Goal: Check status: Check status

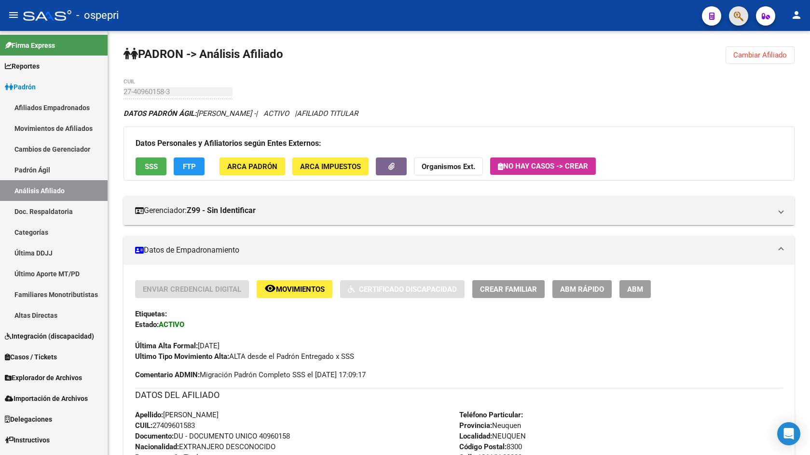
click at [737, 9] on span "button" at bounding box center [739, 16] width 10 height 20
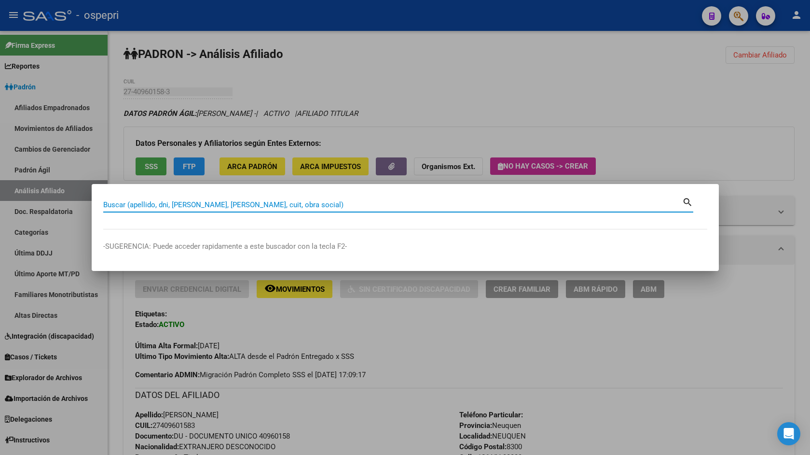
click at [306, 207] on input "Buscar (apellido, dni, [PERSON_NAME], [PERSON_NAME], cuit, obra social)" at bounding box center [392, 204] width 579 height 9
type input "16109552"
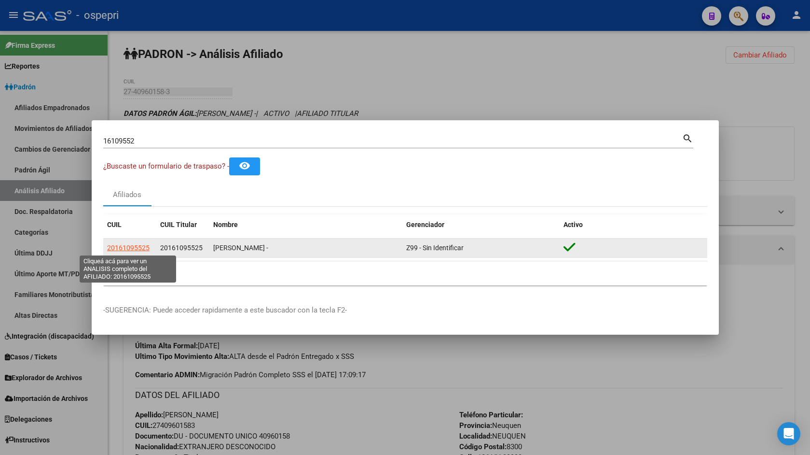
click at [126, 247] on span "20161095525" at bounding box center [128, 248] width 42 height 8
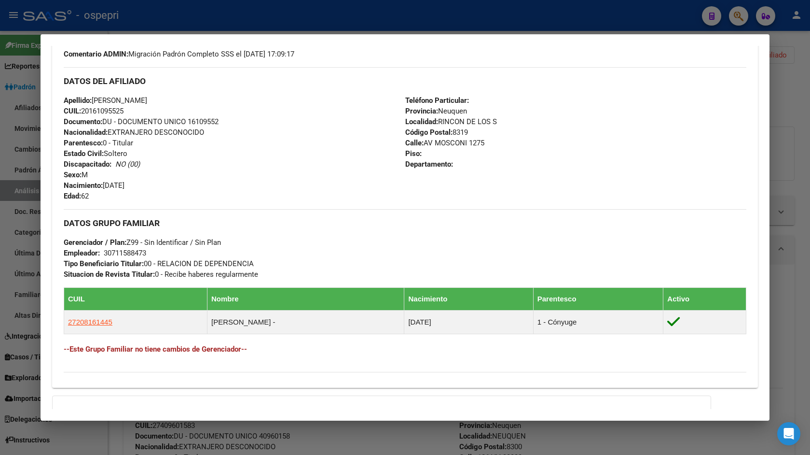
click at [201, 345] on h4 "--Este Grupo Familiar no tiene cambios de Gerenciador--" at bounding box center [405, 349] width 683 height 11
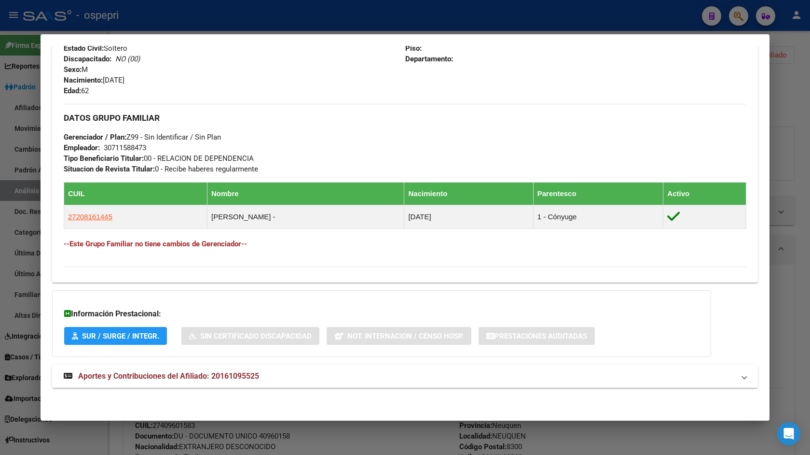
click at [221, 375] on span "Aportes y Contribuciones del Afiliado: 20161095525" at bounding box center [168, 375] width 181 height 9
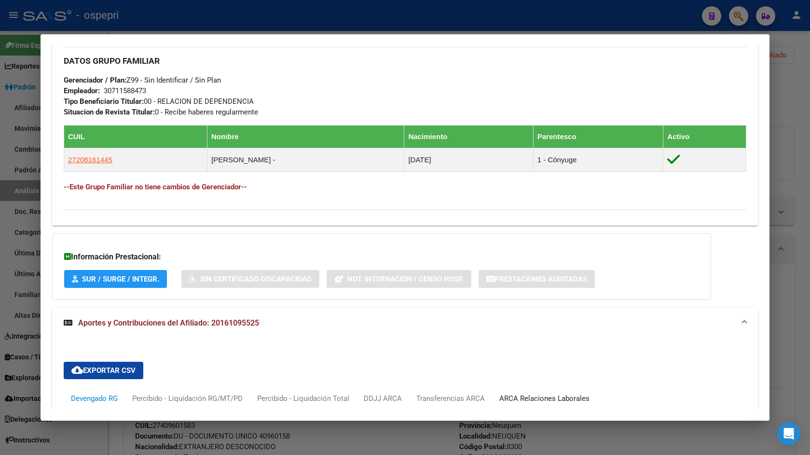
drag, startPoint x: 523, startPoint y: 395, endPoint x: 536, endPoint y: 308, distance: 87.9
click at [523, 394] on div "ARCA Relaciones Laborales" at bounding box center [545, 398] width 90 height 11
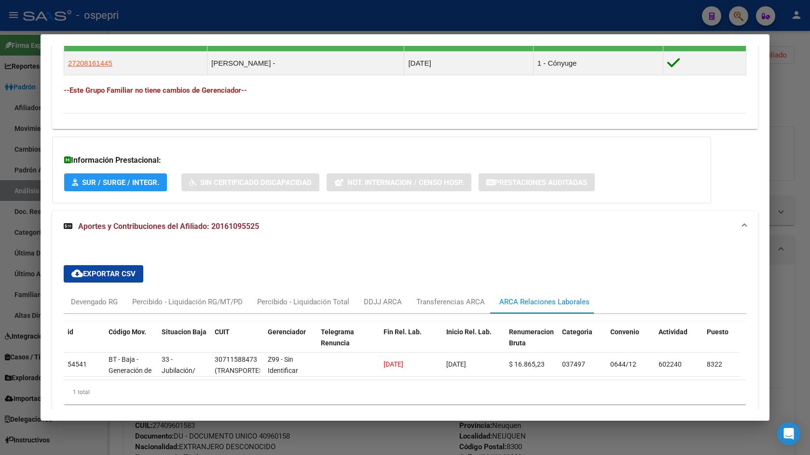
scroll to position [604, 0]
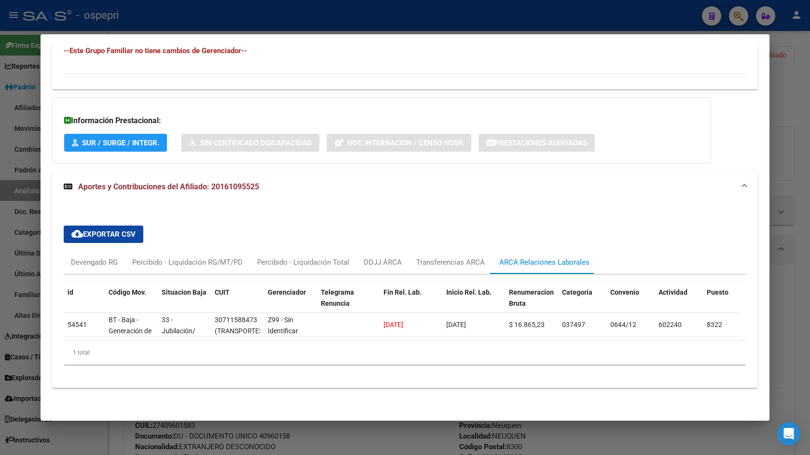
click at [747, 22] on div at bounding box center [405, 227] width 810 height 455
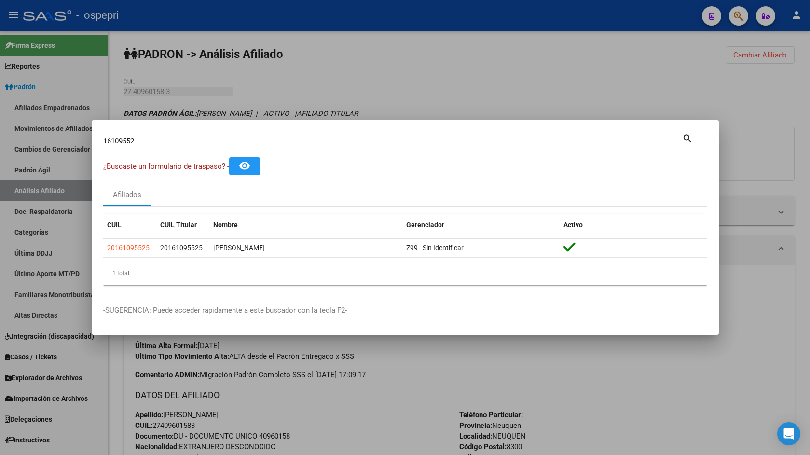
click at [740, 14] on div at bounding box center [405, 227] width 810 height 455
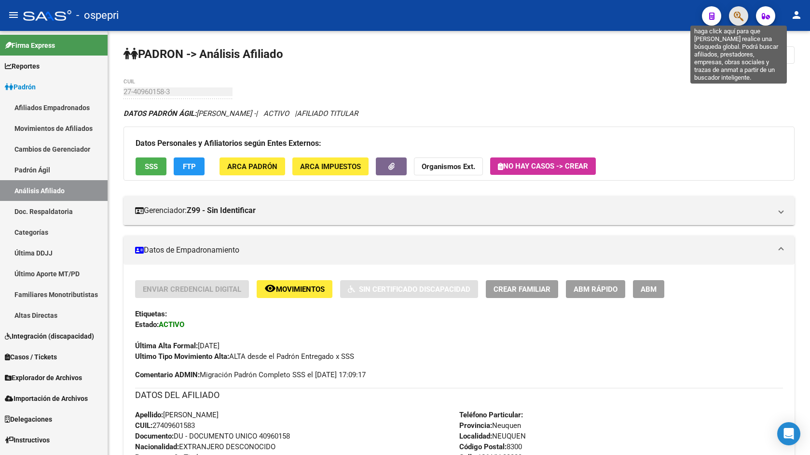
click at [740, 14] on icon "button" at bounding box center [739, 16] width 10 height 11
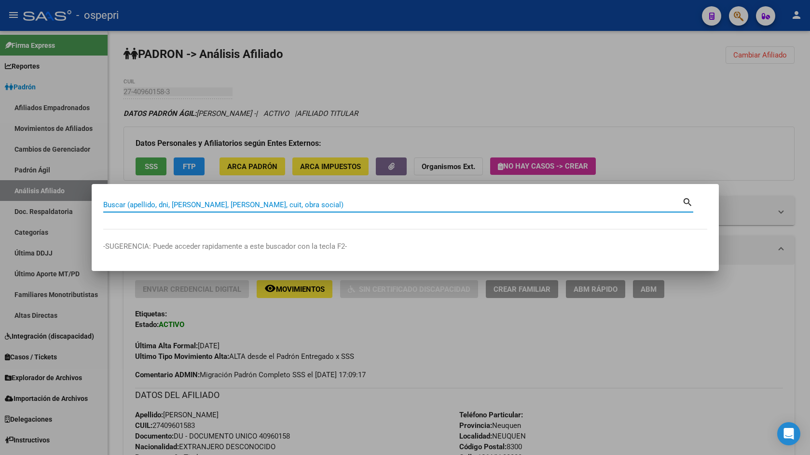
drag, startPoint x: 240, startPoint y: 212, endPoint x: 241, endPoint y: 207, distance: 5.3
paste input "38204983"
type input "38204983"
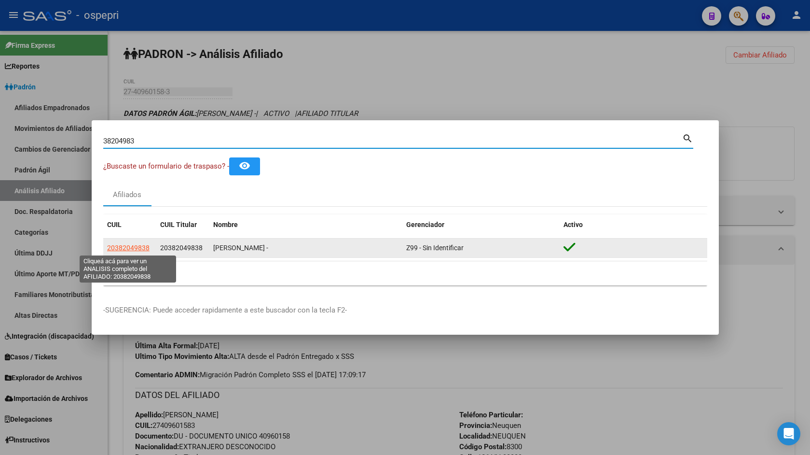
click at [132, 242] on app-link-go-to "20382049838" at bounding box center [128, 247] width 42 height 11
click at [127, 245] on span "20382049838" at bounding box center [128, 248] width 42 height 8
type textarea "20382049838"
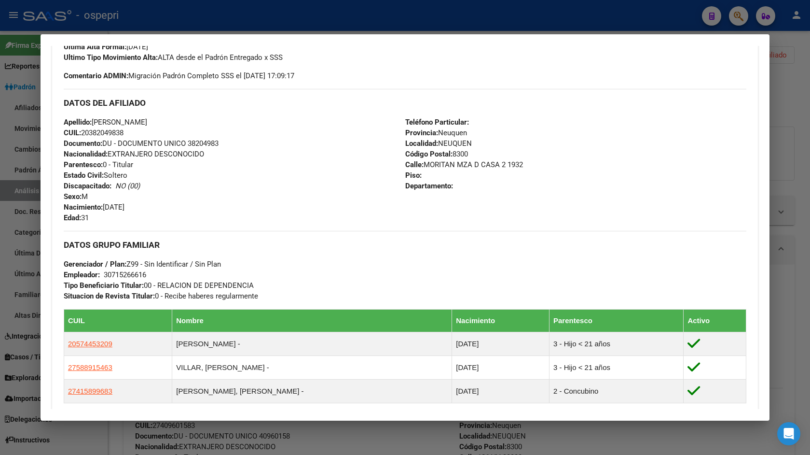
scroll to position [434, 0]
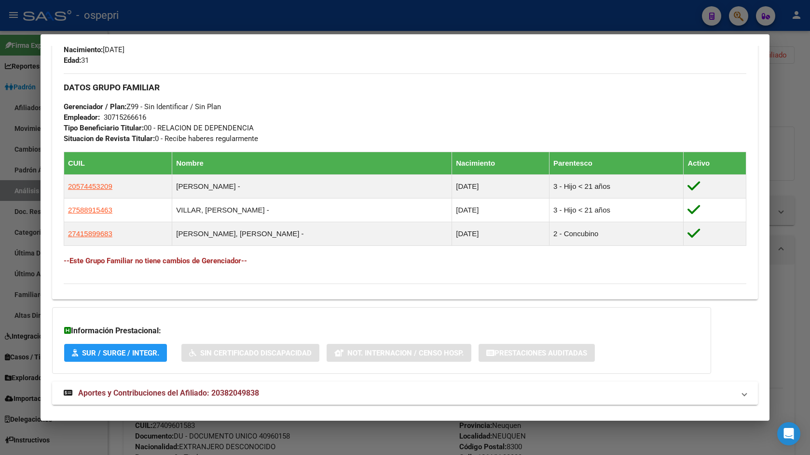
click at [234, 397] on strong "Aportes y Contribuciones del Afiliado: 20382049838" at bounding box center [161, 393] width 195 height 12
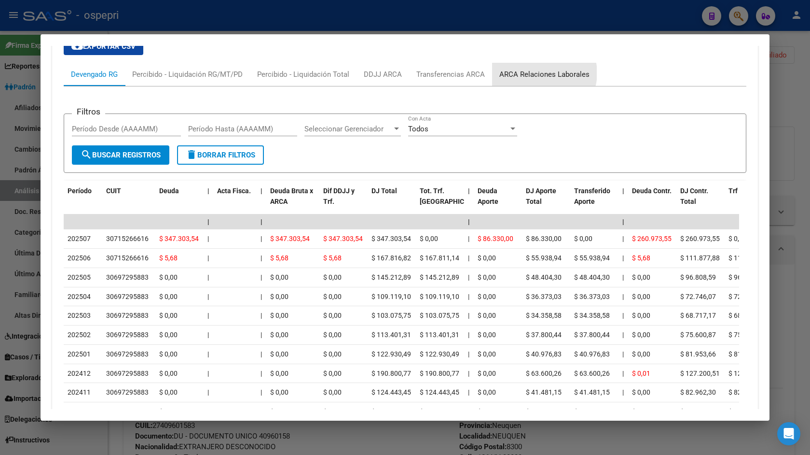
click at [542, 73] on div "ARCA Relaciones Laborales" at bounding box center [545, 74] width 90 height 11
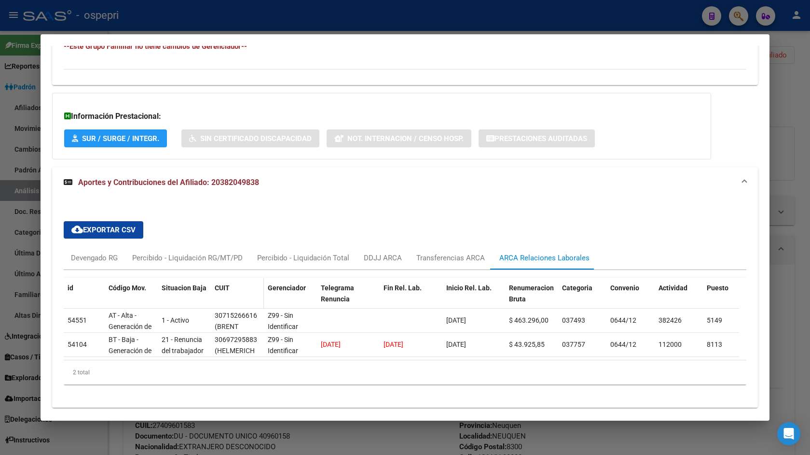
scroll to position [676, 0]
